Goal: Task Accomplishment & Management: Manage account settings

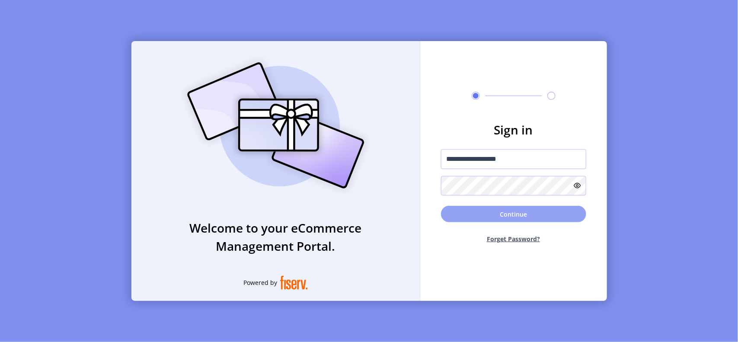
drag, startPoint x: 493, startPoint y: 212, endPoint x: 489, endPoint y: 212, distance: 4.8
click at [494, 212] on button "Continue" at bounding box center [513, 214] width 145 height 16
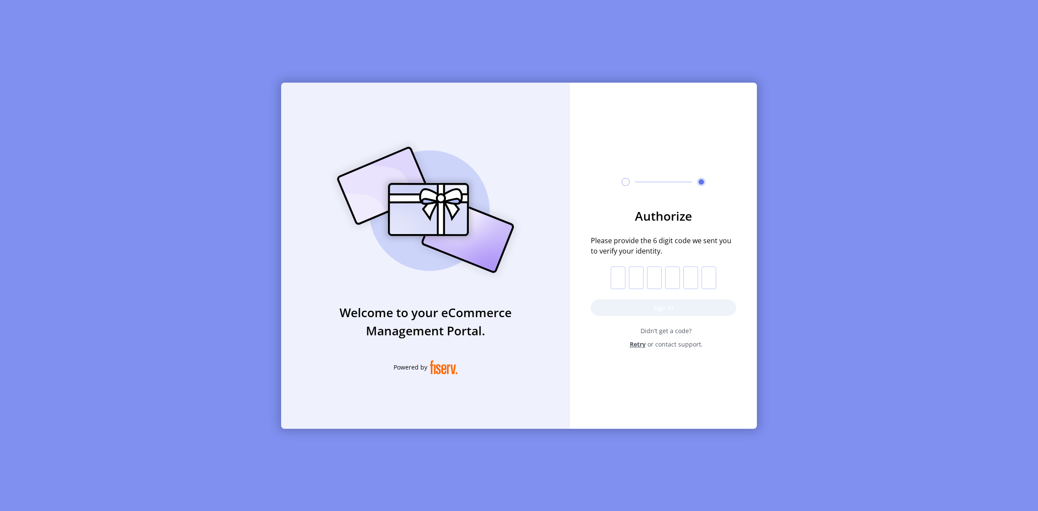
click at [619, 274] on input "text" at bounding box center [618, 277] width 15 height 22
paste input "*"
type input "*"
click at [671, 312] on button "Sign in" at bounding box center [663, 307] width 145 height 16
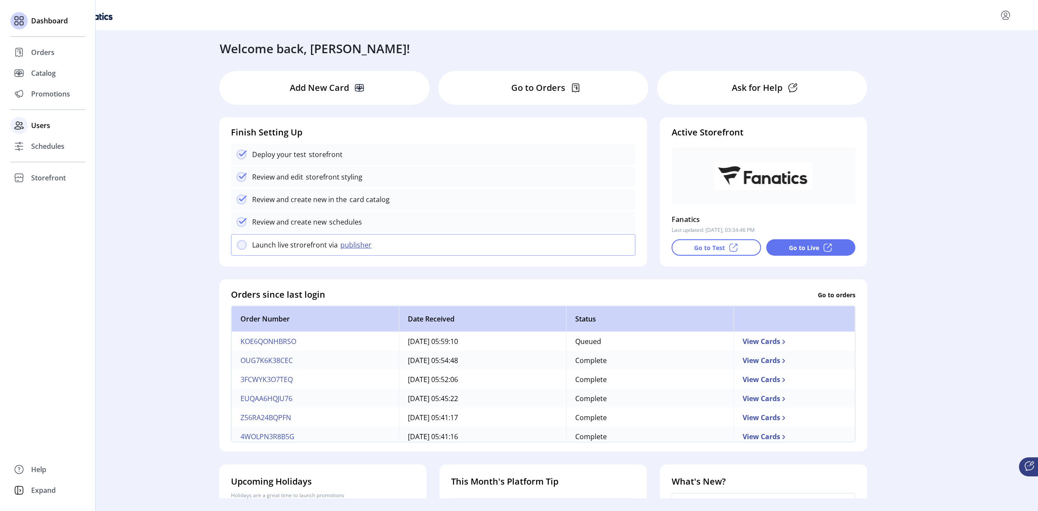
click at [46, 126] on span "Users" at bounding box center [40, 125] width 19 height 10
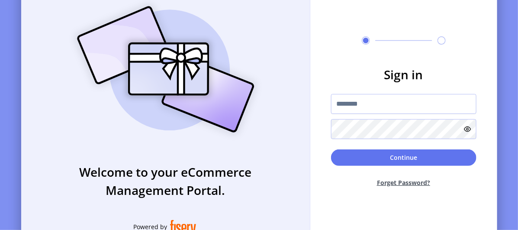
type input "**********"
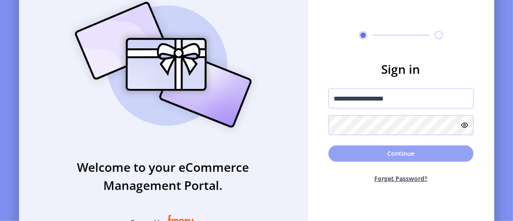
click at [426, 156] on button "Continue" at bounding box center [401, 154] width 145 height 16
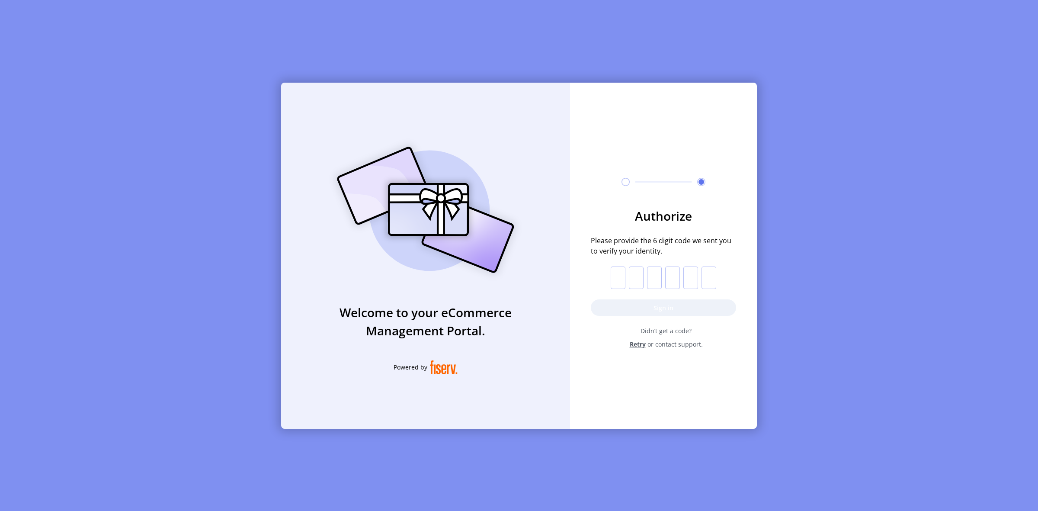
click at [613, 280] on input "text" at bounding box center [618, 277] width 15 height 22
paste input "*"
type input "*"
click at [640, 309] on button "Sign in" at bounding box center [663, 307] width 145 height 16
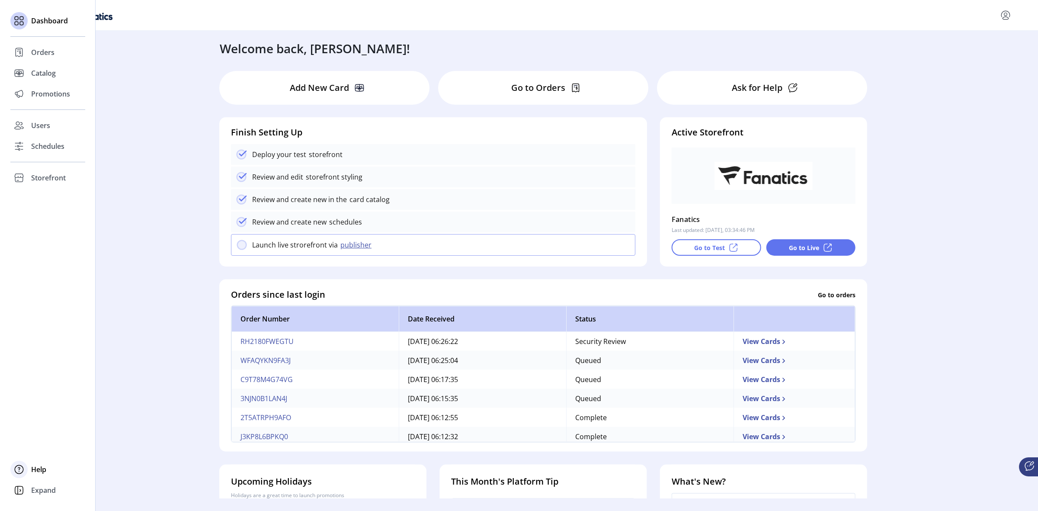
click at [39, 342] on span "Help" at bounding box center [38, 469] width 15 height 10
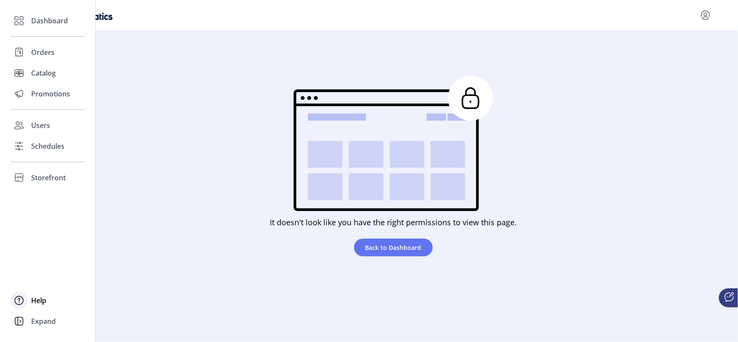
click at [35, 299] on span "Help" at bounding box center [38, 300] width 15 height 10
click at [35, 301] on span "Help" at bounding box center [38, 300] width 15 height 10
click at [38, 299] on span "Help" at bounding box center [38, 300] width 15 height 10
click at [50, 19] on span "Dashboard" at bounding box center [49, 21] width 37 height 10
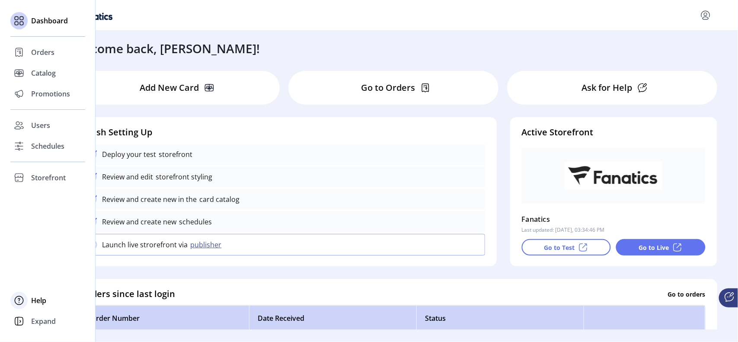
click at [38, 304] on span "Help" at bounding box center [38, 300] width 15 height 10
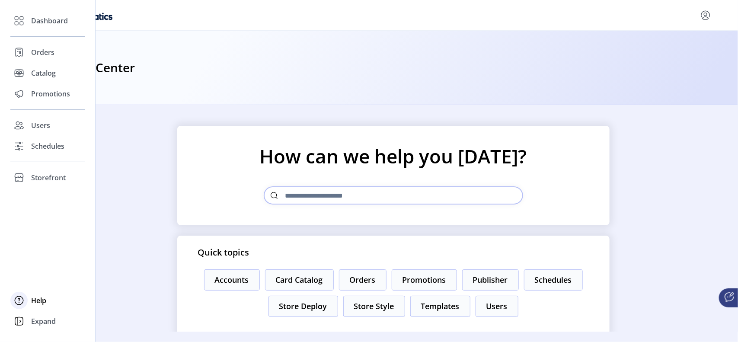
click at [38, 297] on span "Help" at bounding box center [38, 300] width 15 height 10
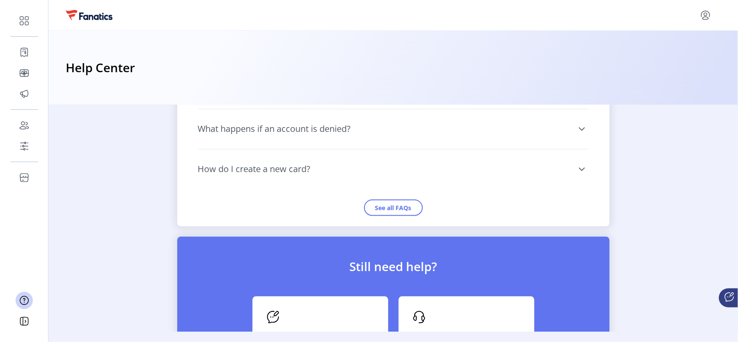
scroll to position [959, 0]
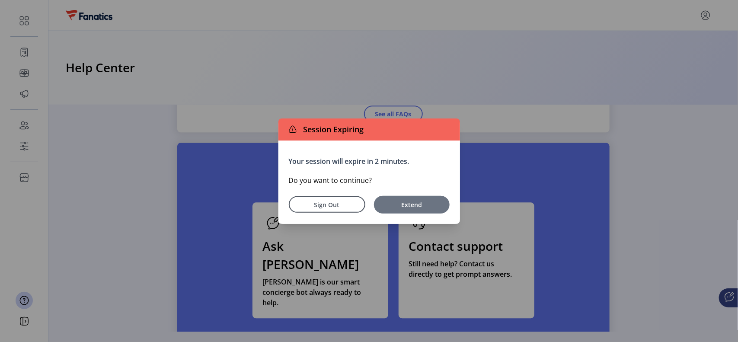
click at [409, 204] on span "Extend" at bounding box center [411, 204] width 67 height 9
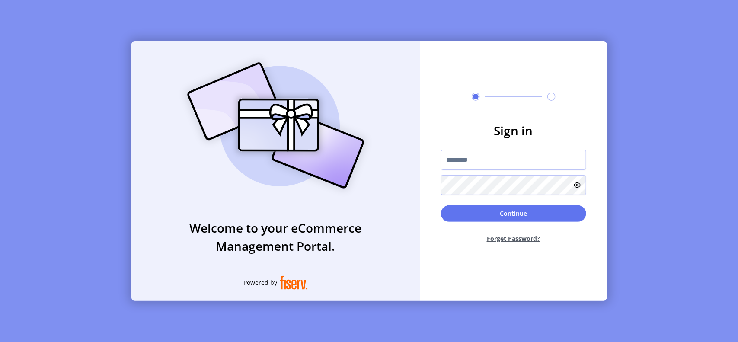
type input "**********"
